Goal: Register for event/course

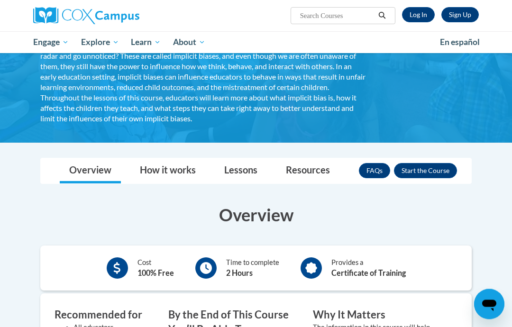
scroll to position [87, 0]
click at [434, 167] on button "Enroll" at bounding box center [425, 170] width 63 height 15
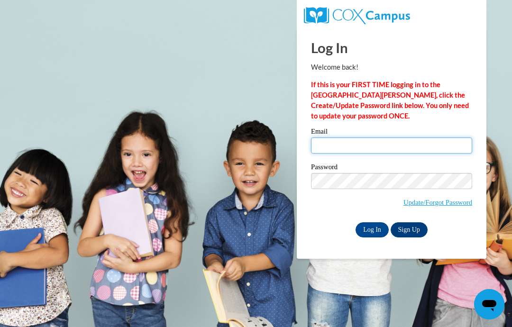
click at [448, 140] on input "Email" at bounding box center [391, 146] width 161 height 16
type input "deniseclaytonpurvis@gmail.com"
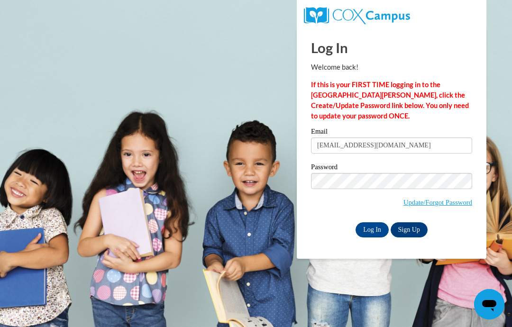
click at [370, 228] on input "Log In" at bounding box center [372, 229] width 33 height 15
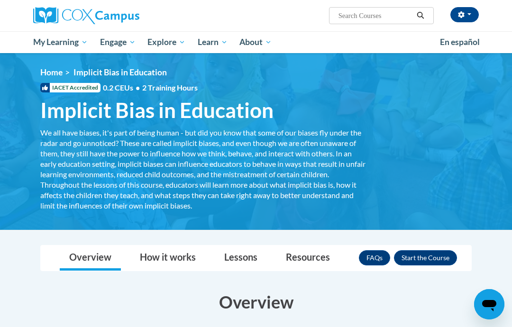
click at [427, 258] on button "Enroll" at bounding box center [425, 257] width 63 height 15
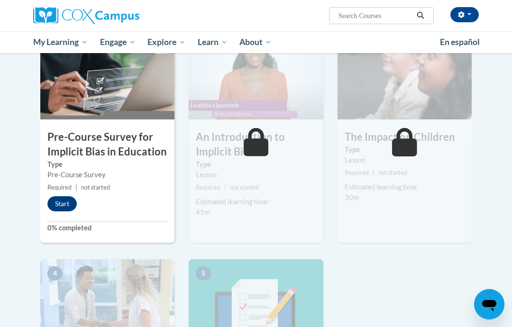
scroll to position [222, 0]
click at [60, 204] on button "Start" at bounding box center [61, 204] width 29 height 15
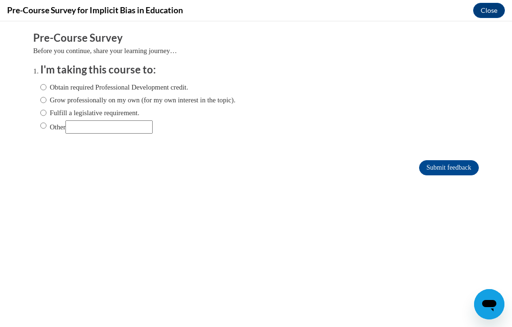
scroll to position [0, 0]
click at [45, 102] on input "Grow professionally on my own (for my own interest in the topic)." at bounding box center [43, 100] width 6 height 10
radio input "true"
click at [457, 168] on input "Submit feedback" at bounding box center [449, 167] width 60 height 15
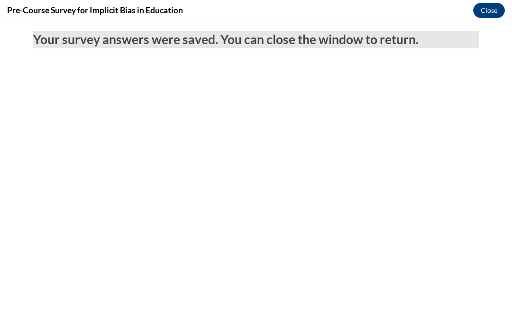
click at [495, 10] on button "Close" at bounding box center [489, 10] width 32 height 15
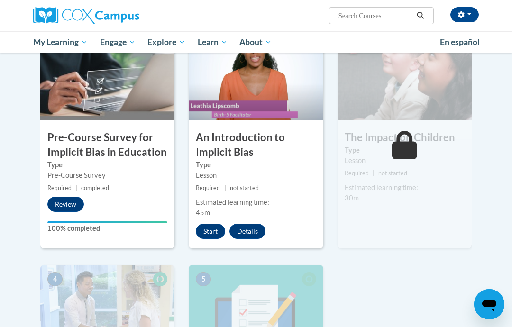
click at [215, 230] on button "Start" at bounding box center [210, 231] width 29 height 15
